Goal: Book appointment/travel/reservation

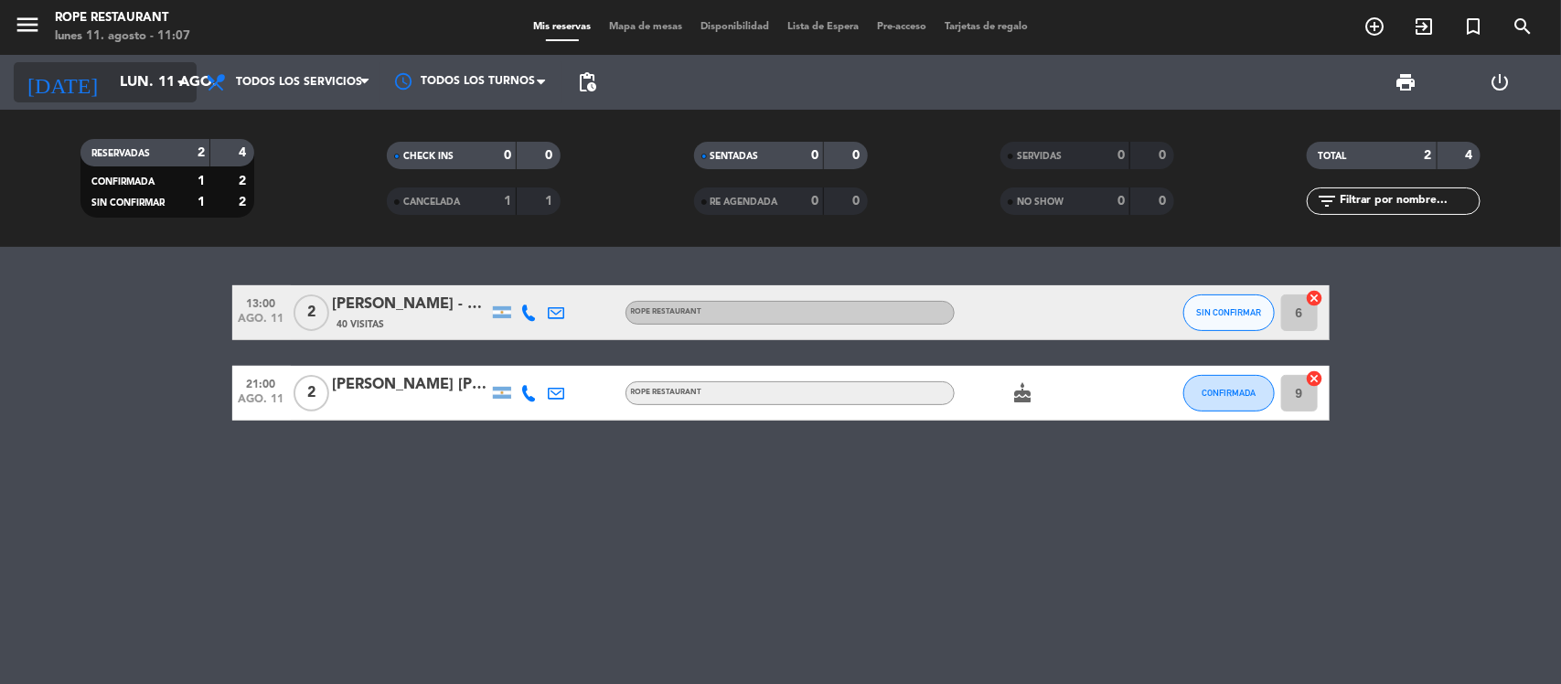
click at [144, 69] on input "lun. 11 ago." at bounding box center [207, 83] width 193 height 36
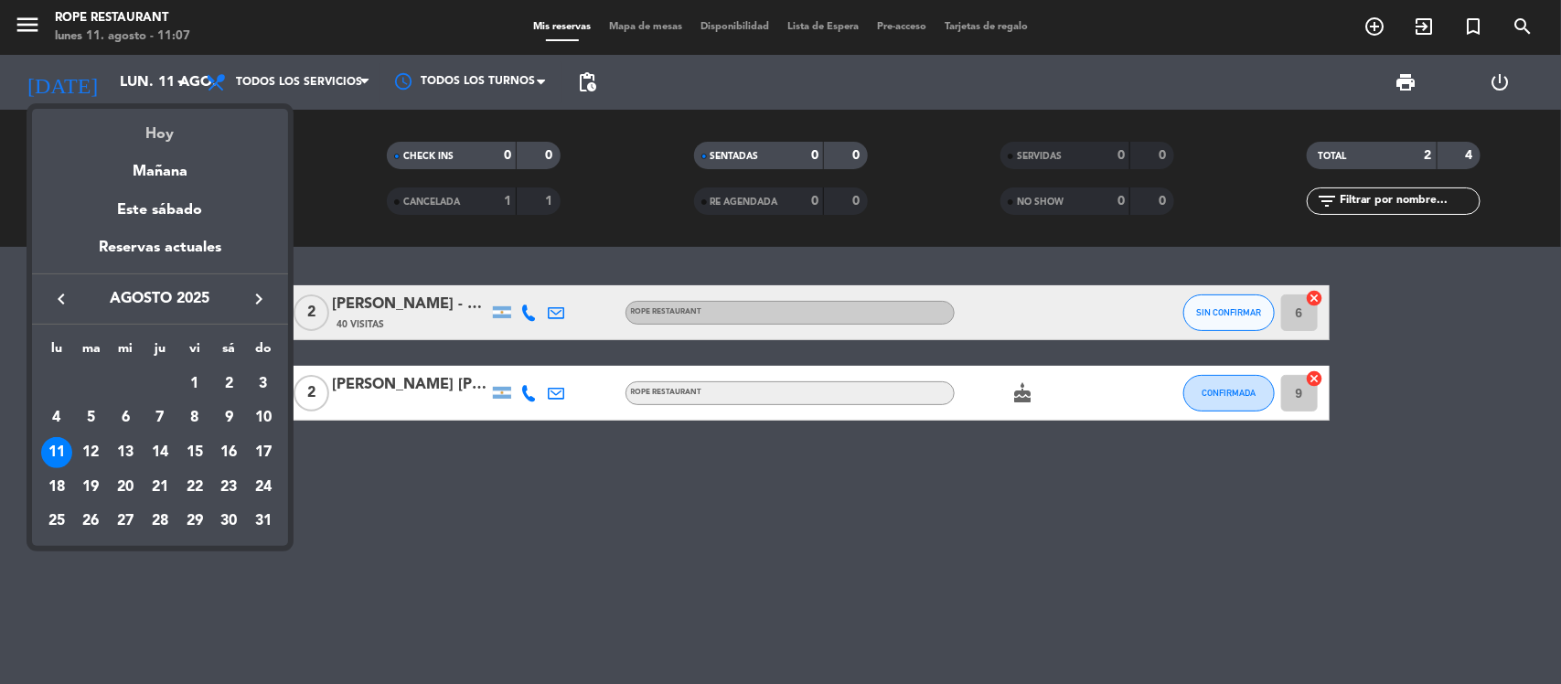
click at [163, 125] on div "Hoy" at bounding box center [160, 128] width 256 height 38
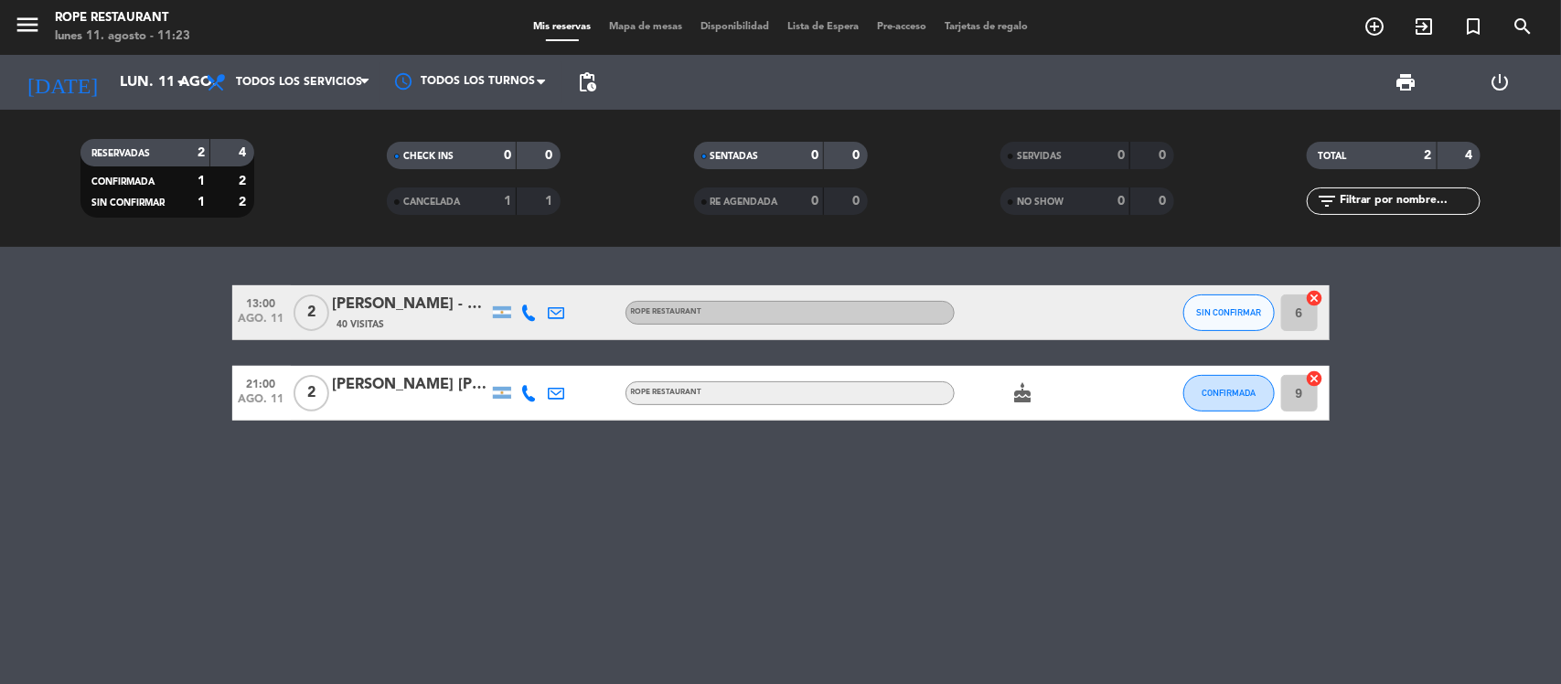
click at [417, 297] on div "[PERSON_NAME] - THE [PERSON_NAME]" at bounding box center [410, 305] width 155 height 24
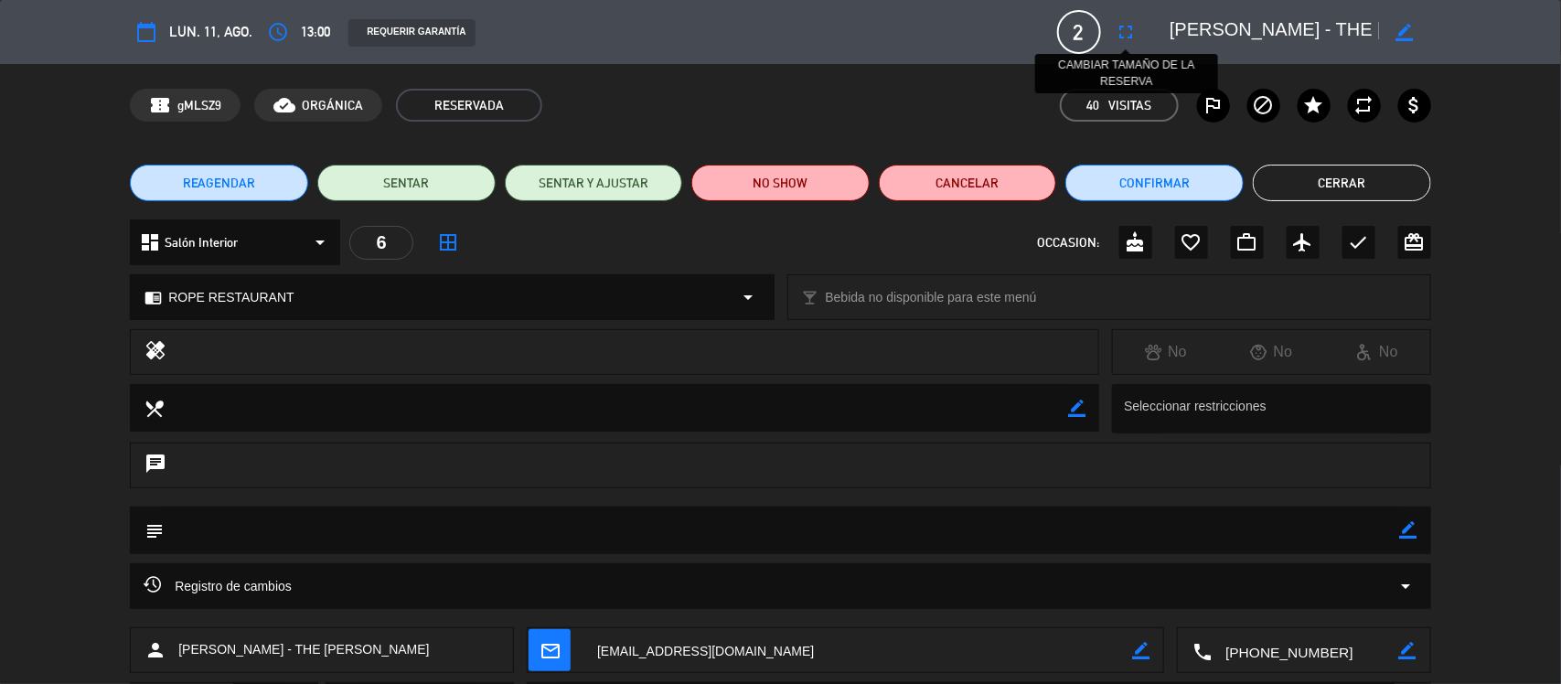
click at [1127, 25] on icon "fullscreen" at bounding box center [1127, 32] width 22 height 22
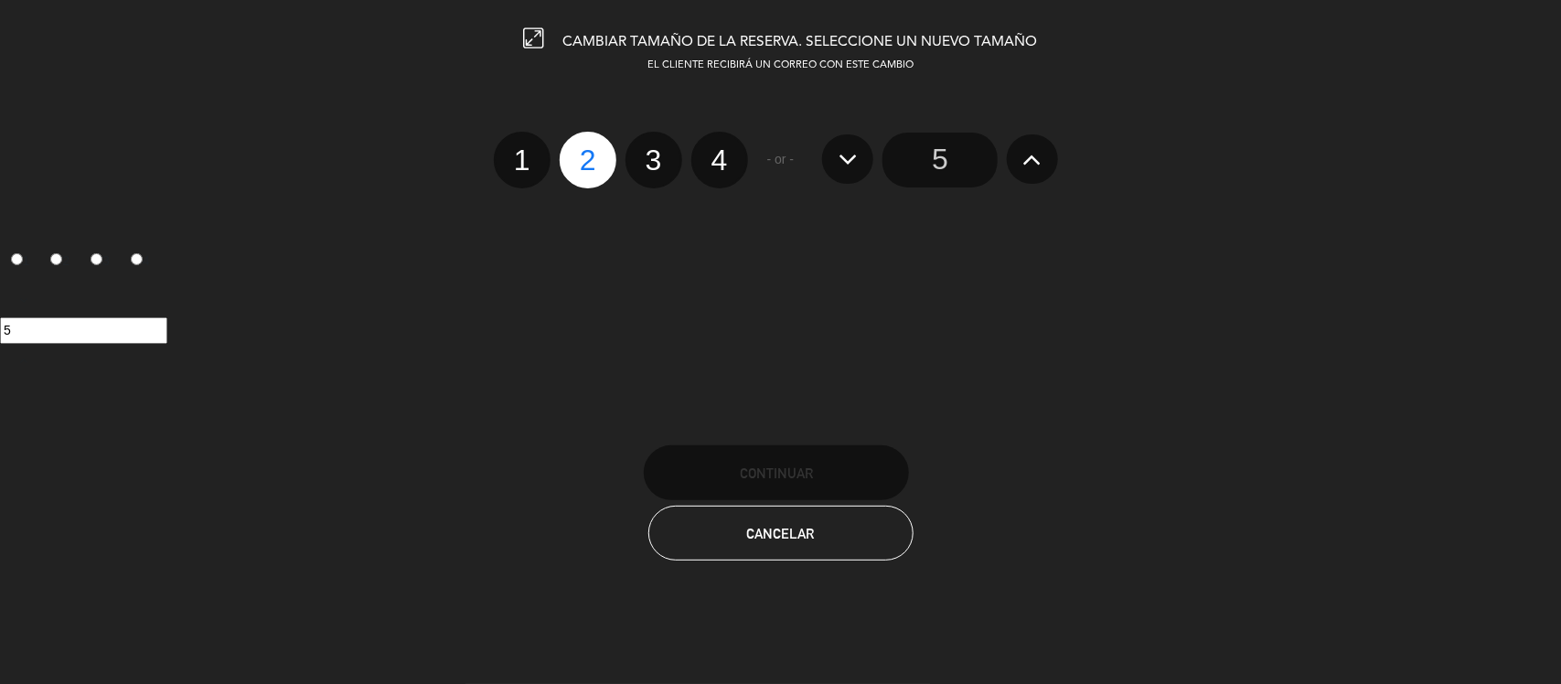
click at [720, 155] on label "4" at bounding box center [719, 160] width 57 height 57
click at [720, 150] on input "4" at bounding box center [718, 144] width 12 height 12
radio input "true"
radio input "false"
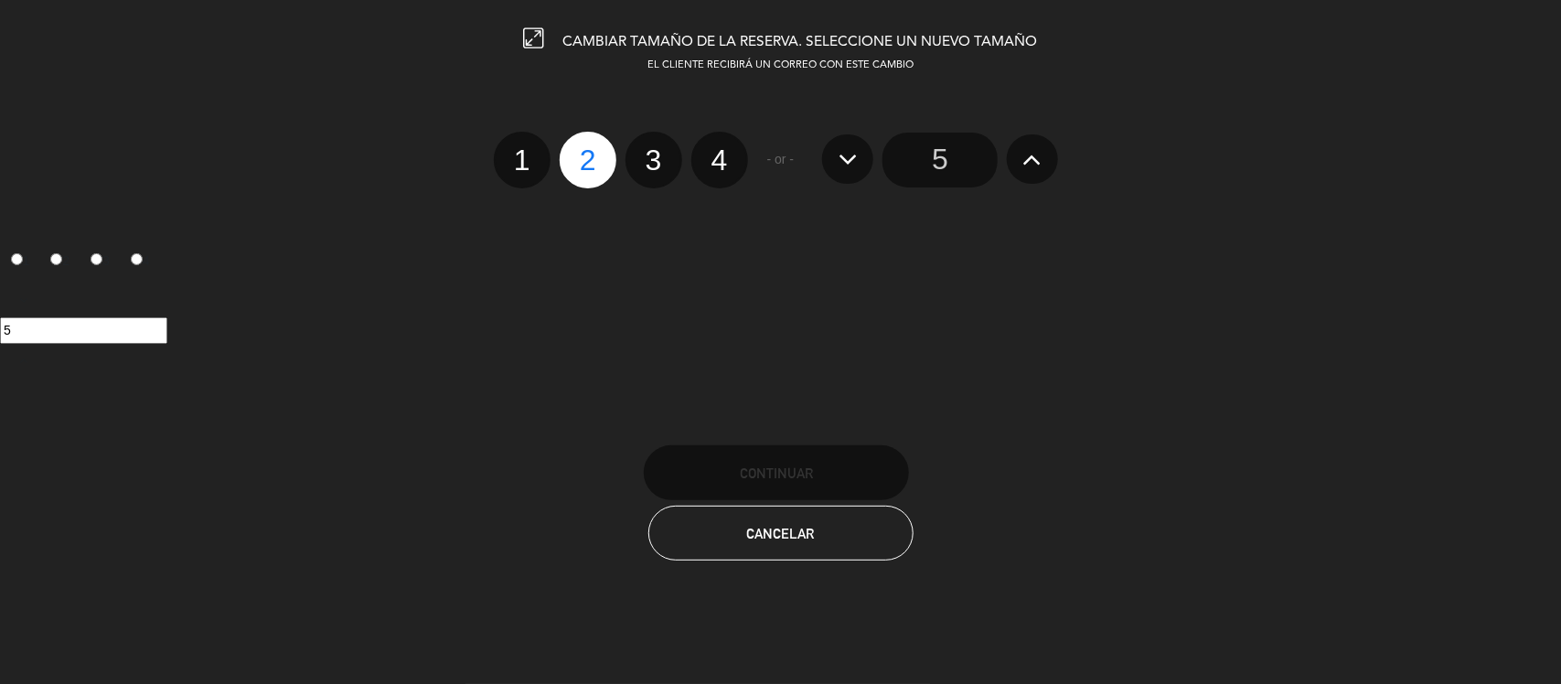
radio input "false"
radio input "true"
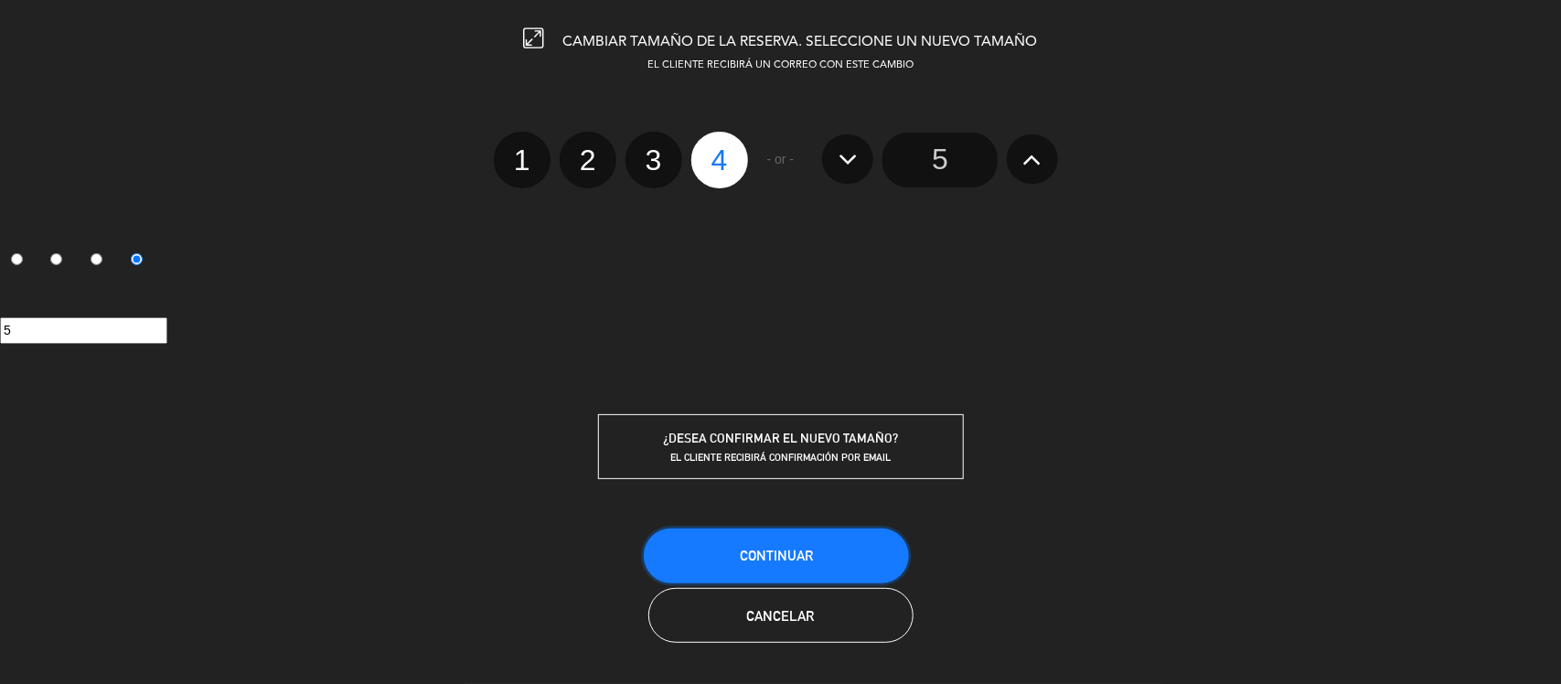
click at [821, 549] on button "Continuar" at bounding box center [776, 556] width 265 height 55
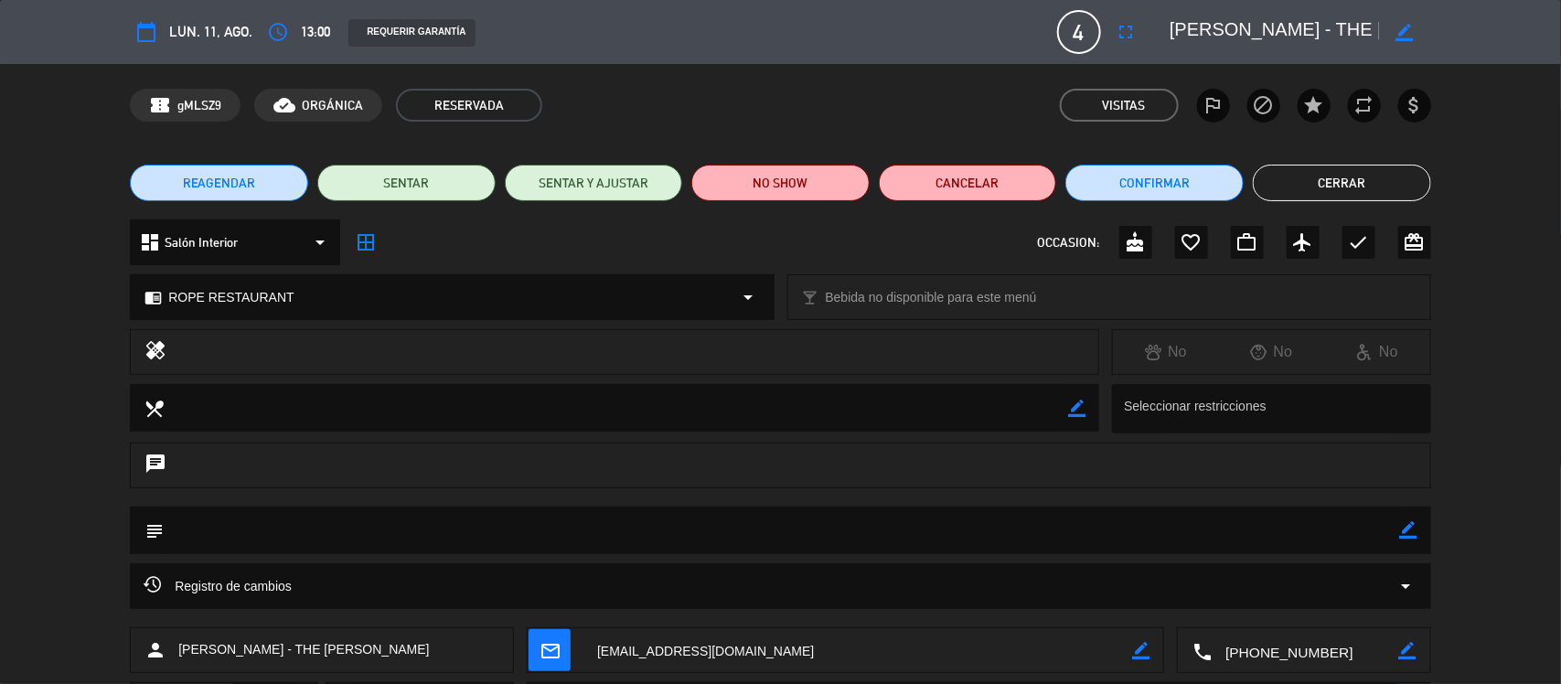
drag, startPoint x: 1301, startPoint y: 186, endPoint x: 1255, endPoint y: 161, distance: 52.0
click at [1301, 188] on button "Cerrar" at bounding box center [1342, 183] width 178 height 37
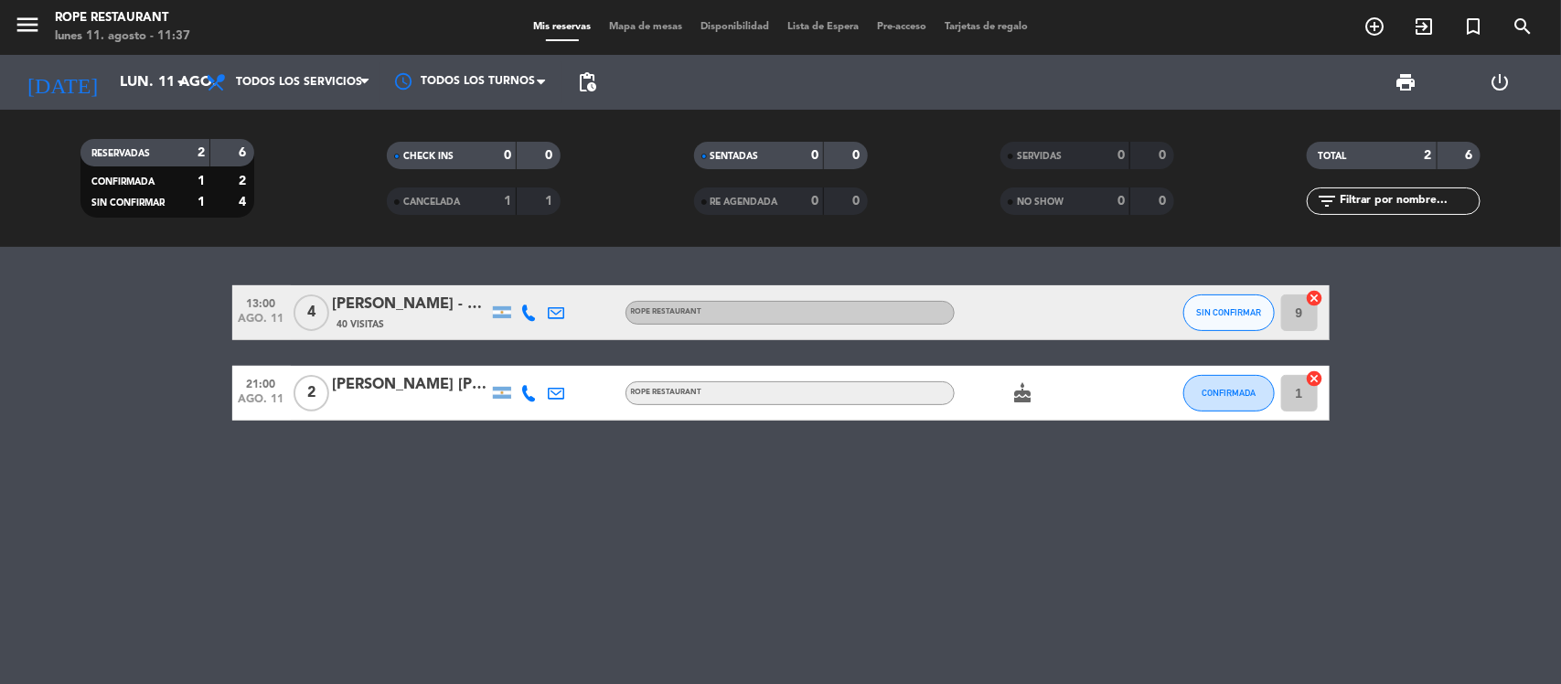
click at [312, 334] on div "4" at bounding box center [312, 312] width 42 height 54
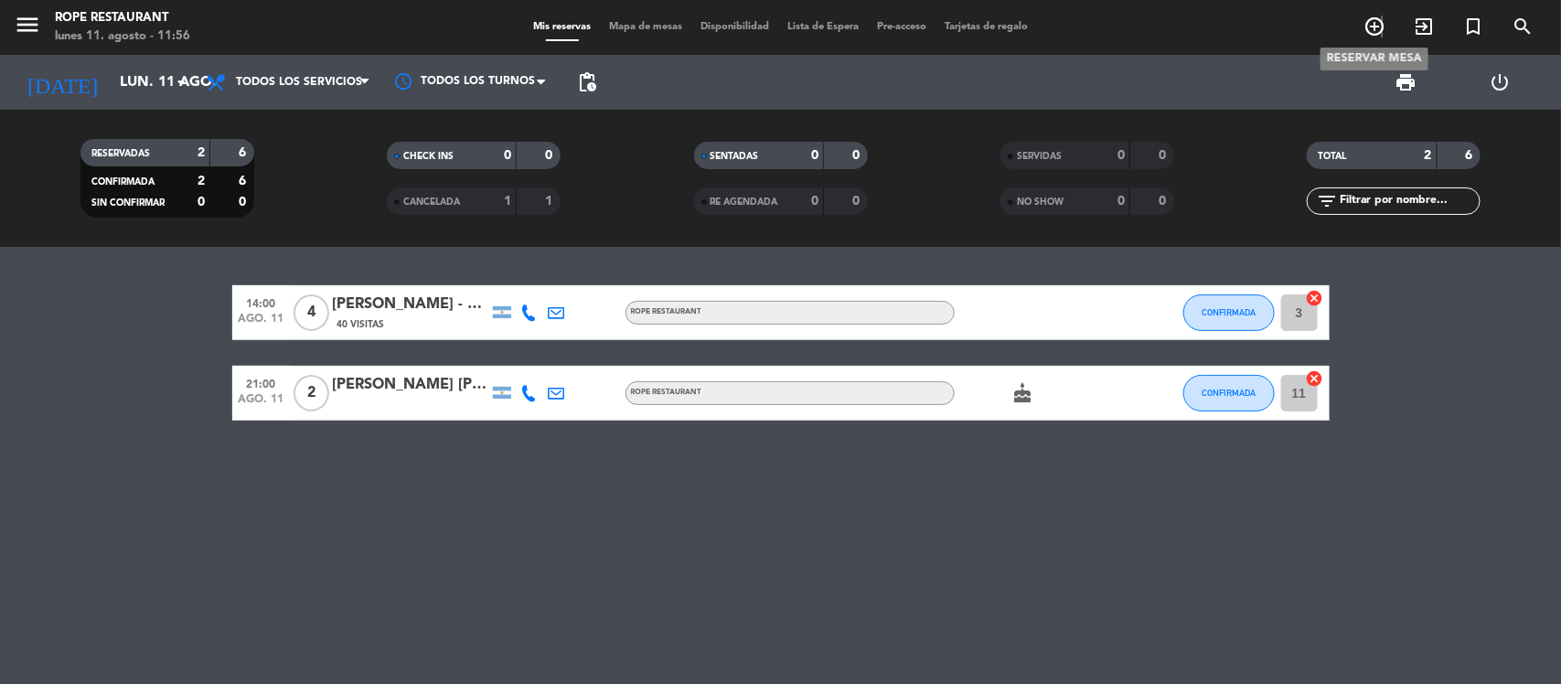
click at [1383, 23] on icon "add_circle_outline" at bounding box center [1375, 27] width 22 height 22
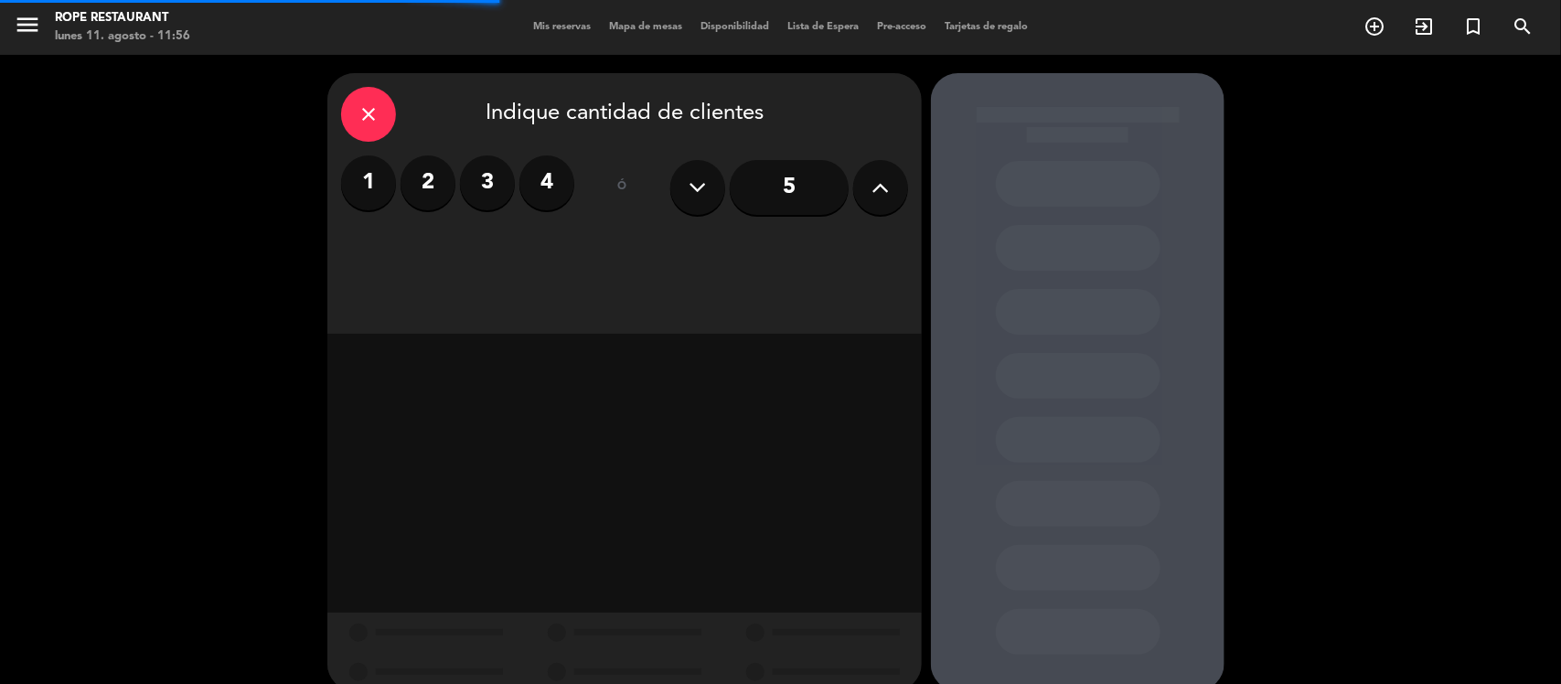
click at [884, 184] on icon at bounding box center [881, 187] width 17 height 27
type input "7"
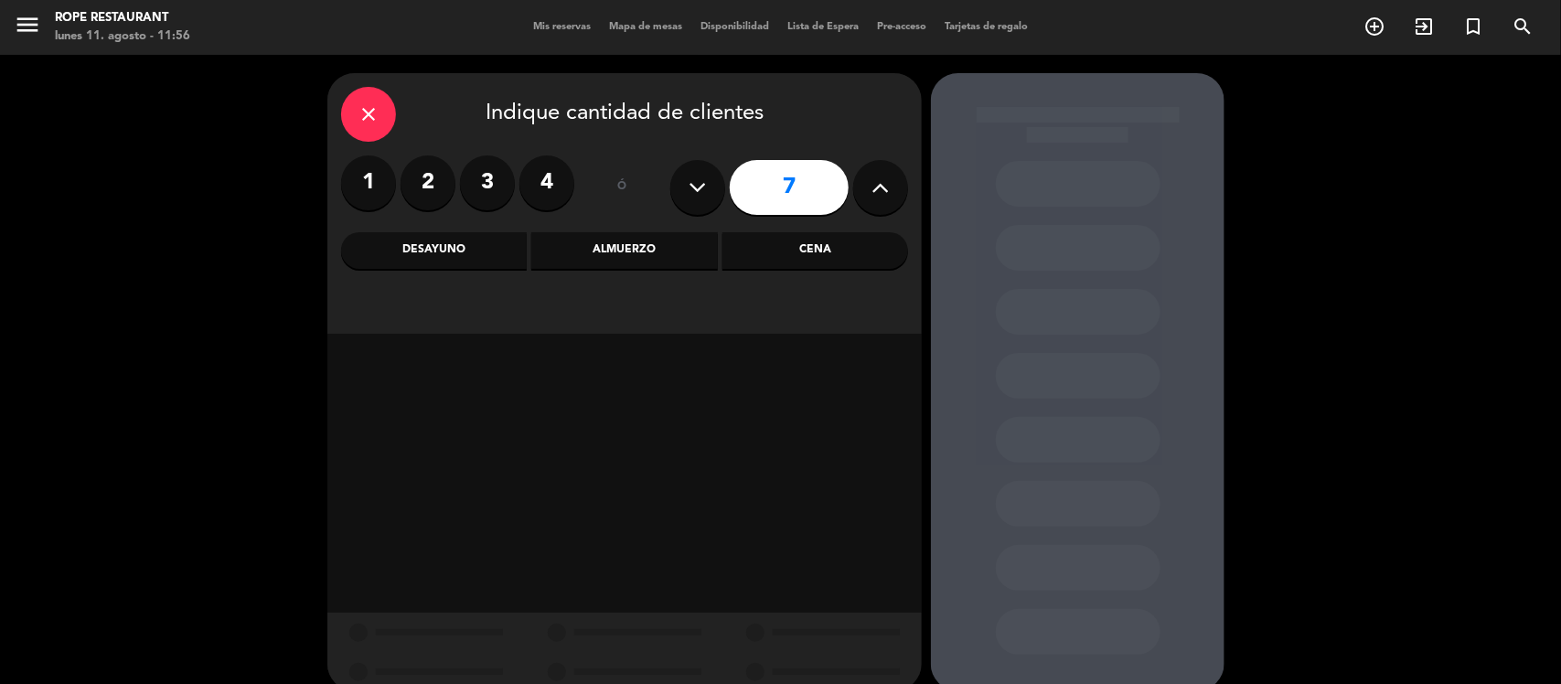
click at [805, 256] on div "Cena" at bounding box center [816, 250] width 186 height 37
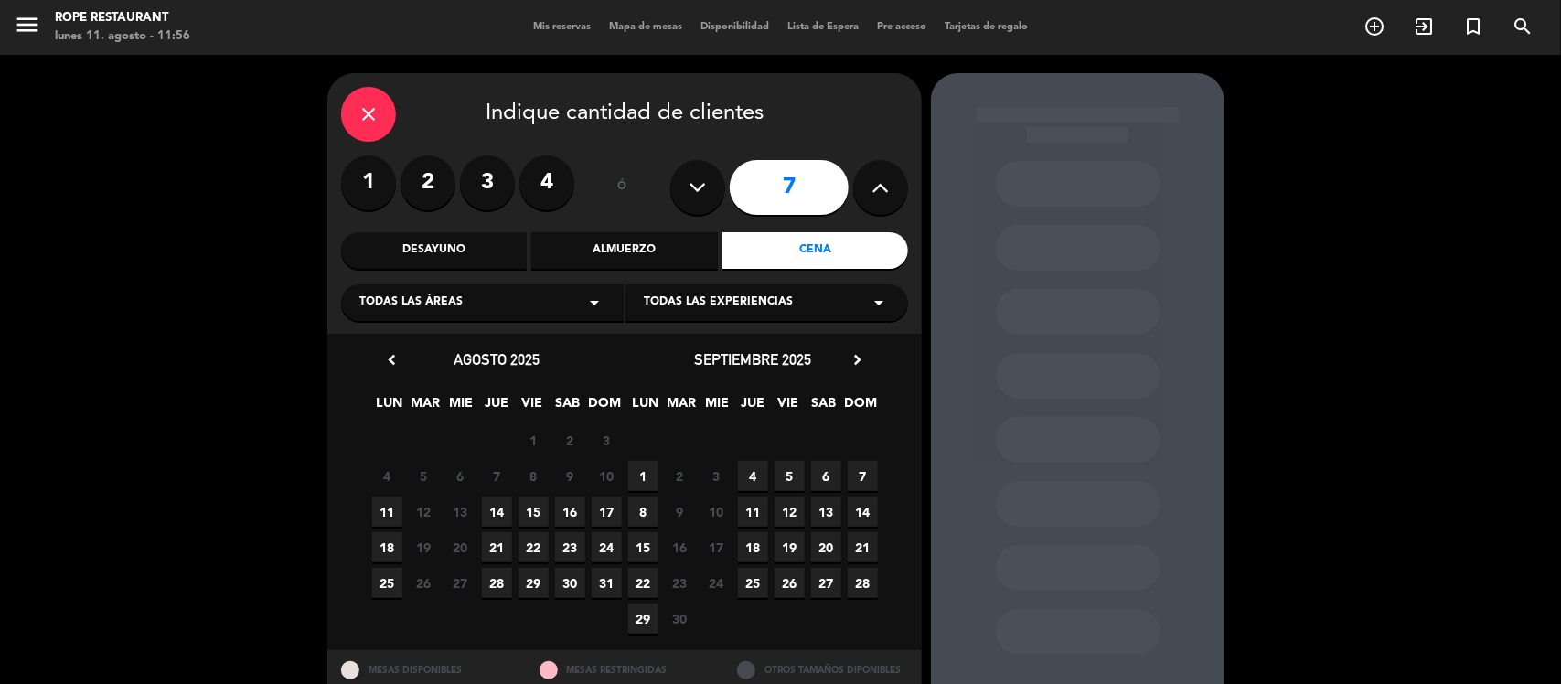
click at [386, 512] on span "11" at bounding box center [387, 512] width 30 height 30
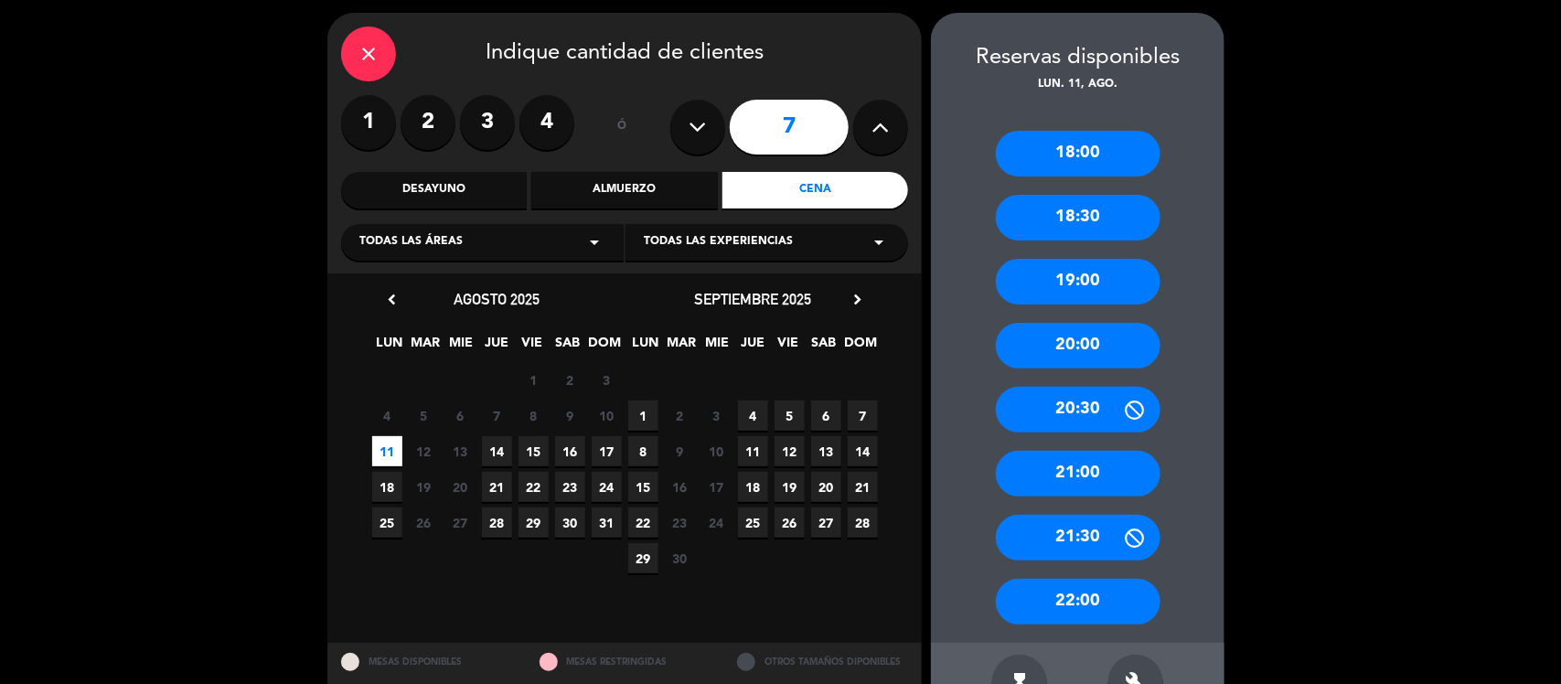
click at [1091, 334] on div "20:00" at bounding box center [1078, 346] width 165 height 46
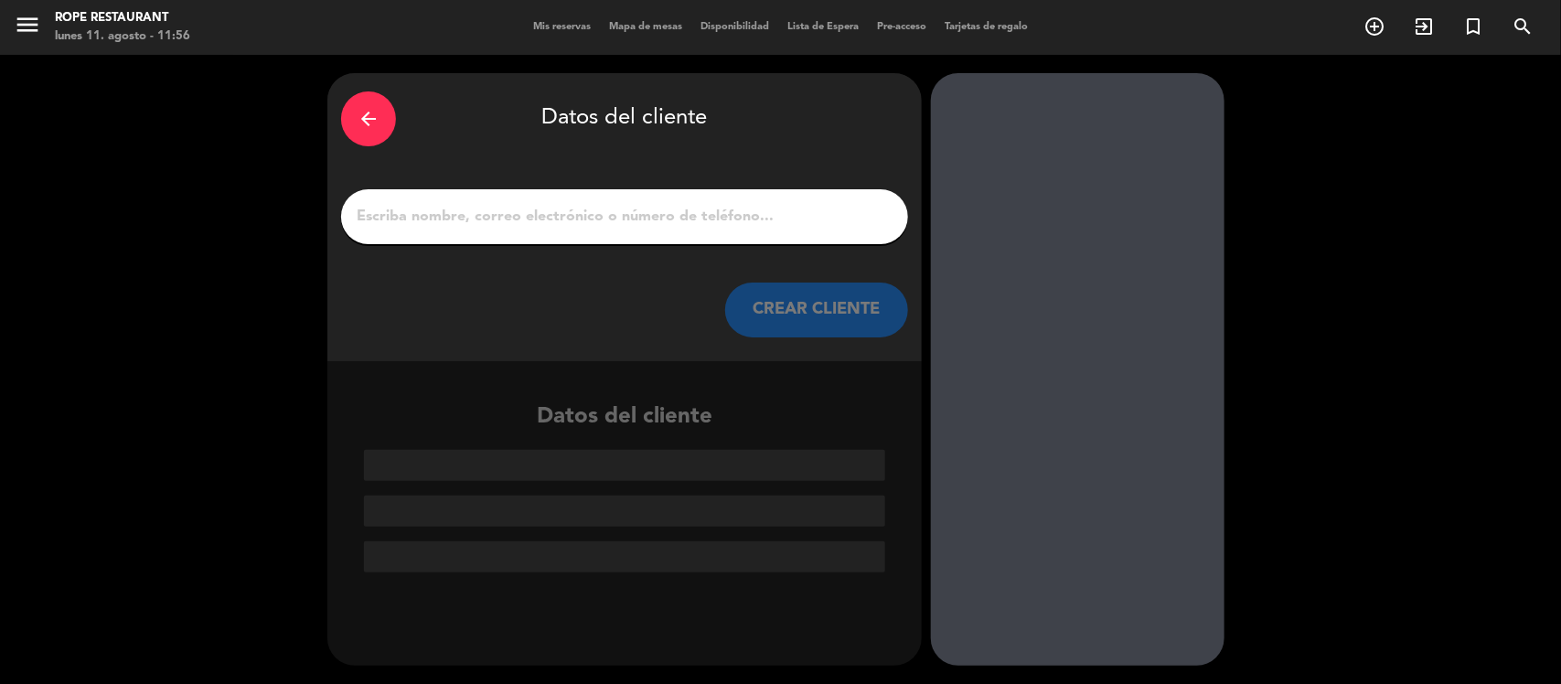
scroll to position [0, 0]
click at [674, 204] on input "1" at bounding box center [625, 217] width 540 height 26
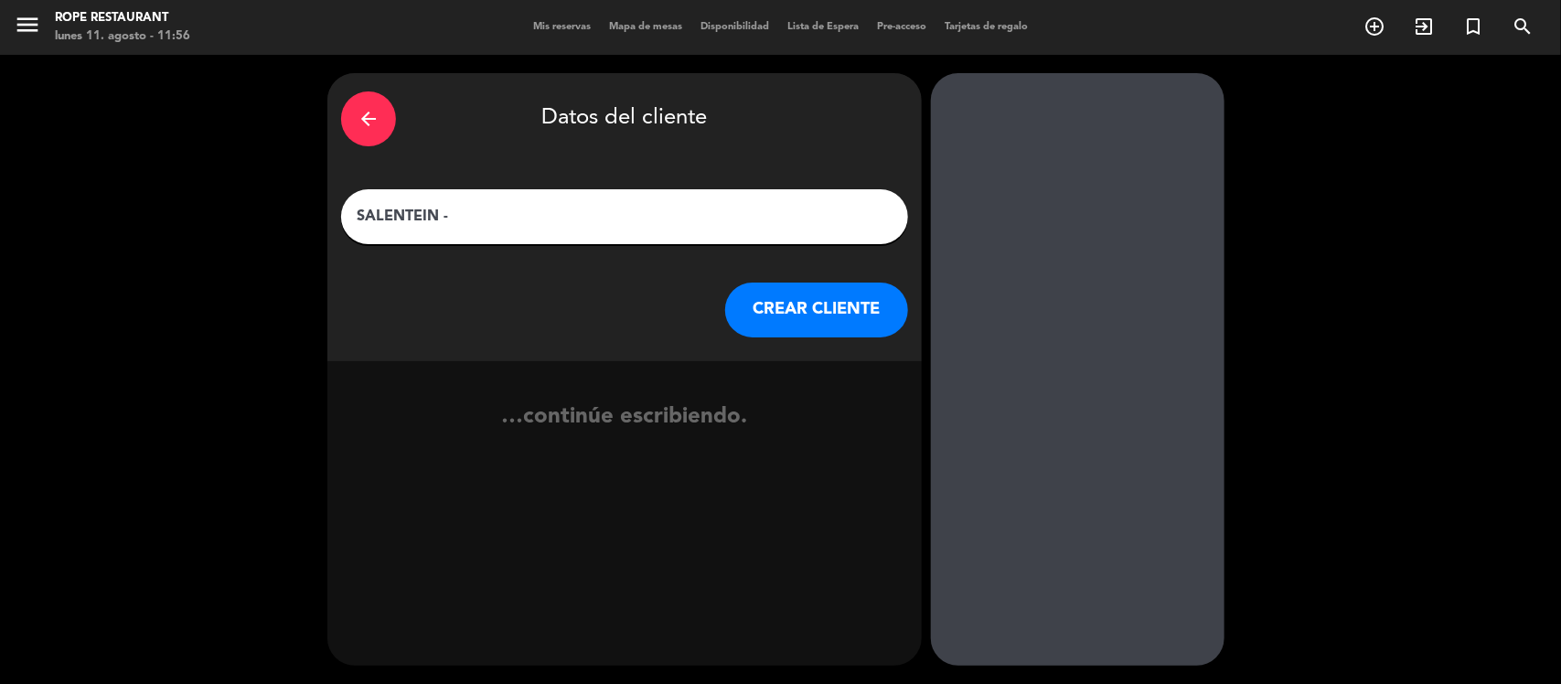
paste input "[PERSON_NAME]"
type input "SALENTEIN - [PERSON_NAME]"
click at [775, 265] on div "arrow_back Datos del cliente SALENTEIN - [PERSON_NAME] CREAR CLIENTE" at bounding box center [624, 217] width 595 height 288
click at [776, 306] on button "CREAR CLIENTE" at bounding box center [816, 310] width 183 height 55
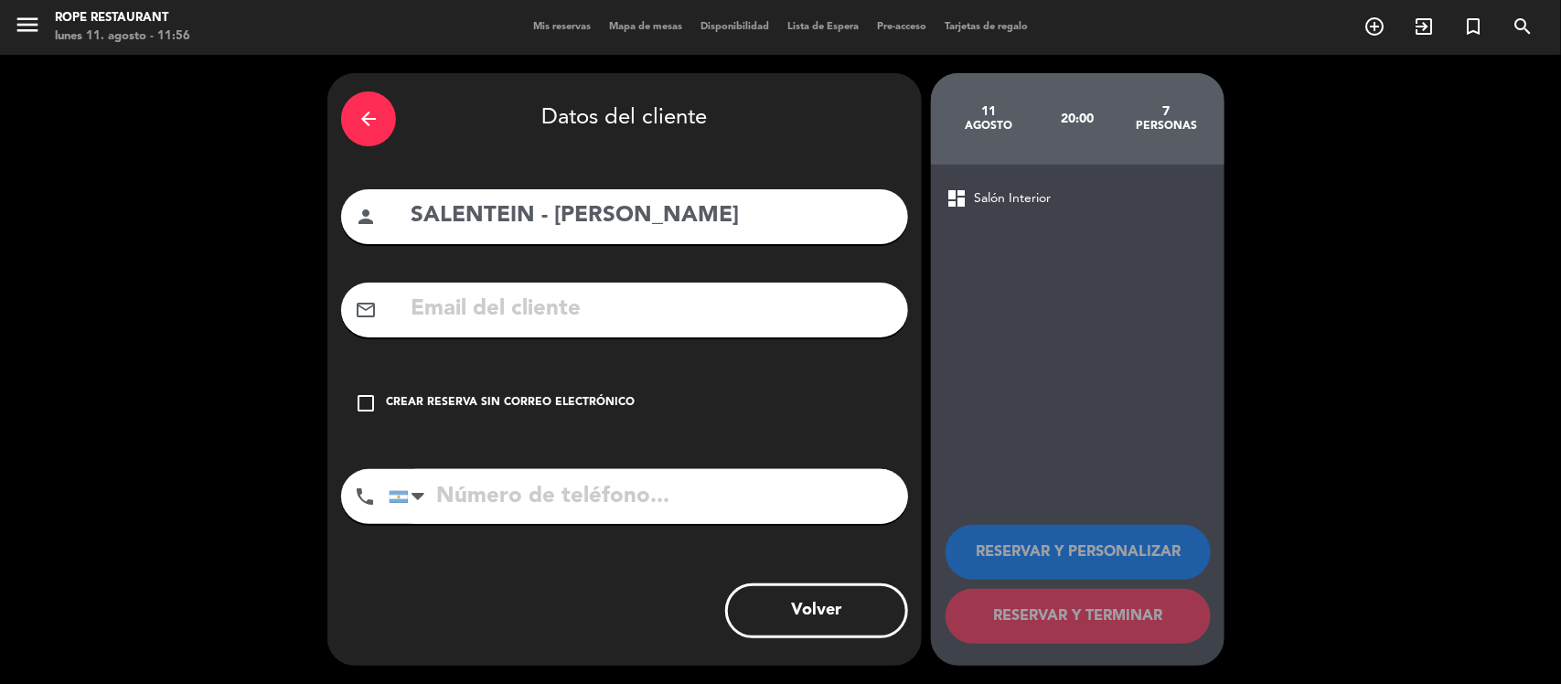
click at [408, 404] on div "Crear reserva sin correo electrónico" at bounding box center [510, 403] width 249 height 18
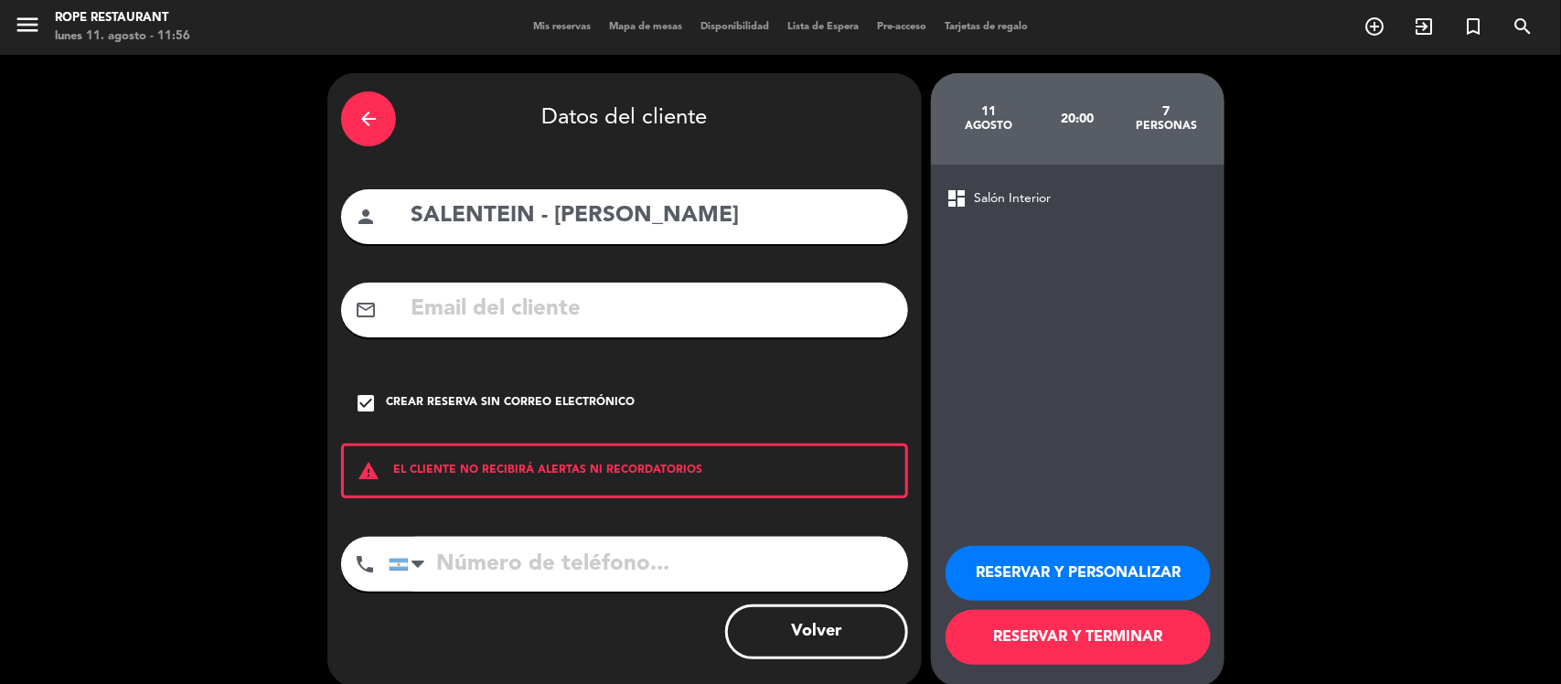
click at [1085, 657] on button "RESERVAR Y TERMINAR" at bounding box center [1078, 637] width 265 height 55
